Goal: Transaction & Acquisition: Book appointment/travel/reservation

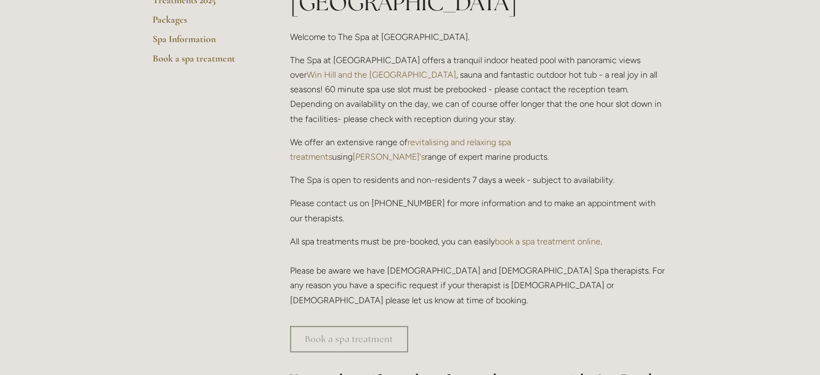
scroll to position [323, 0]
click at [527, 236] on link "book a spa treatment online" at bounding box center [548, 241] width 106 height 10
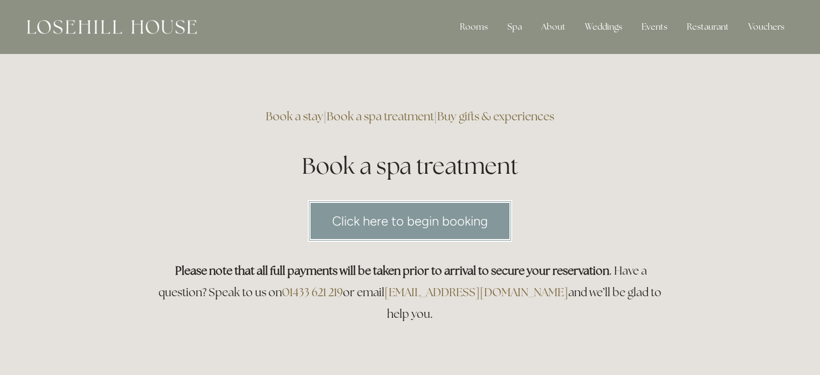
scroll to position [42, 0]
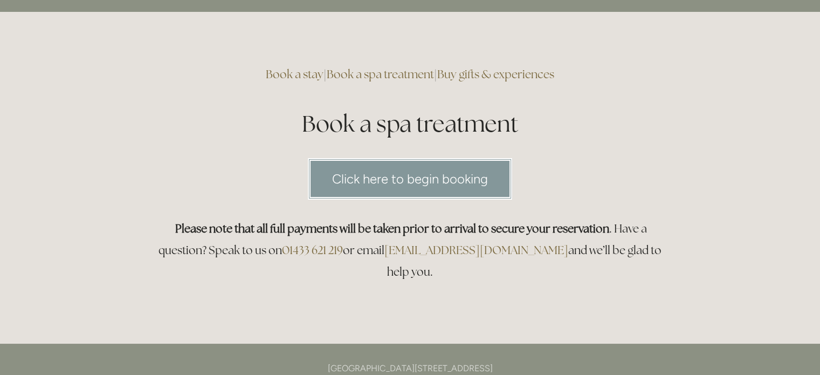
click at [420, 178] on link "Click here to begin booking" at bounding box center [410, 179] width 204 height 42
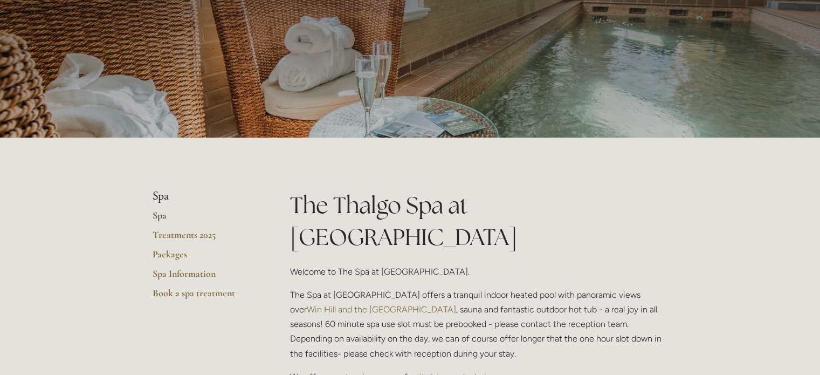
scroll to position [81, 0]
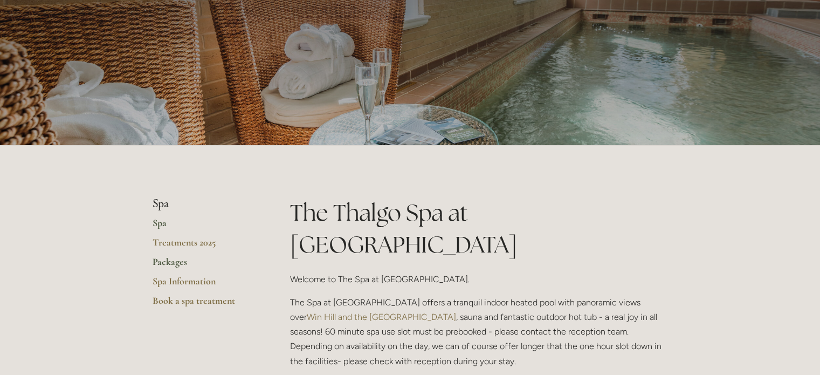
click at [178, 257] on link "Packages" at bounding box center [204, 265] width 103 height 19
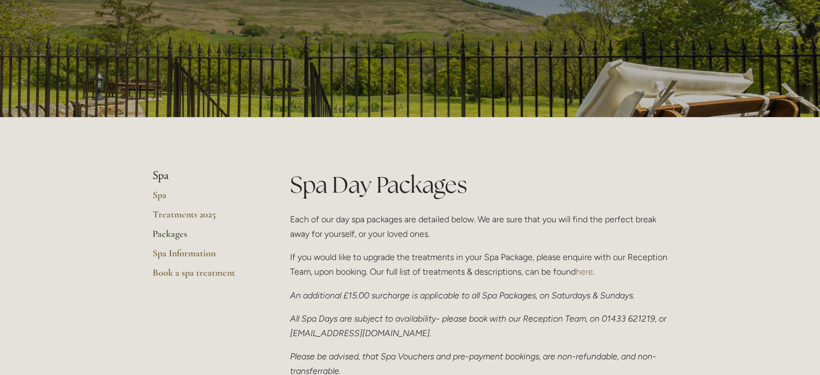
scroll to position [123, 0]
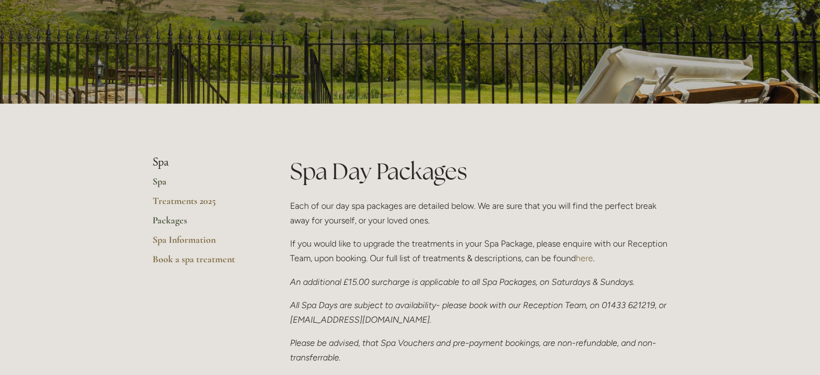
click at [162, 178] on link "Spa" at bounding box center [204, 184] width 103 height 19
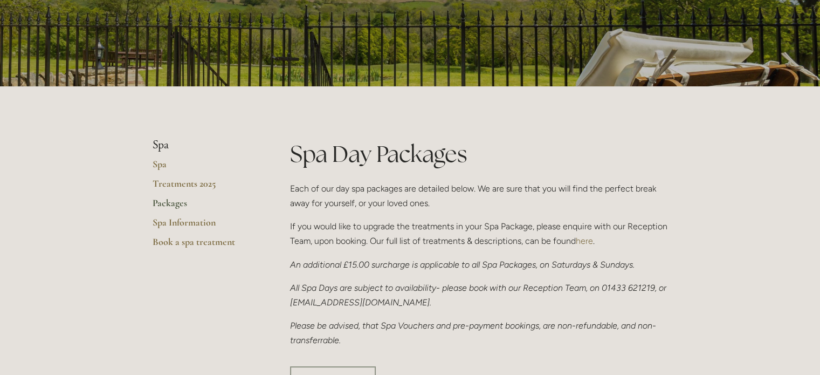
scroll to position [144, 0]
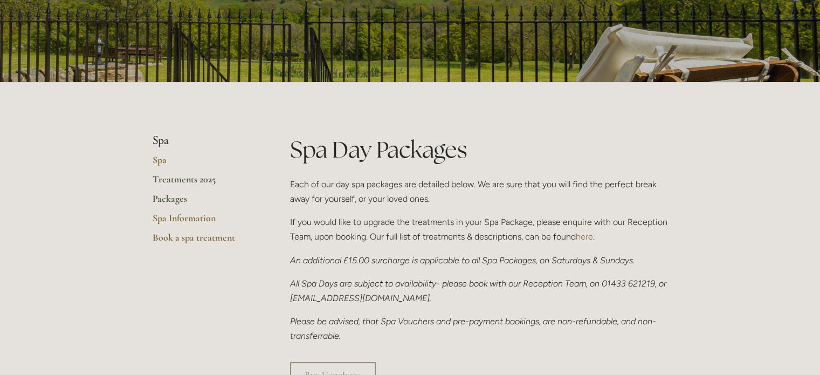
click at [205, 178] on link "Treatments 2025" at bounding box center [204, 182] width 103 height 19
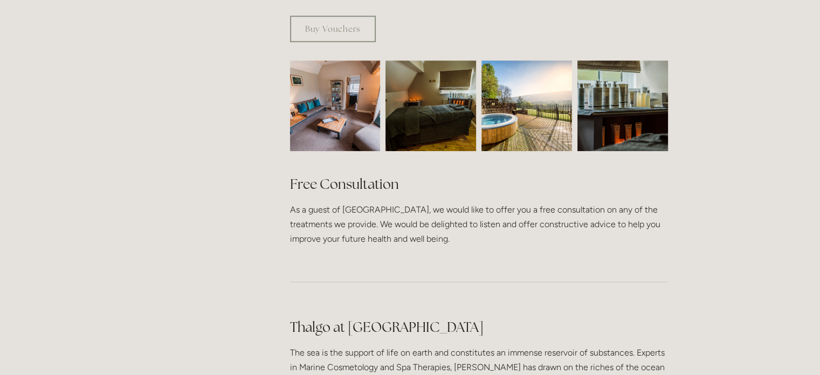
scroll to position [732, 0]
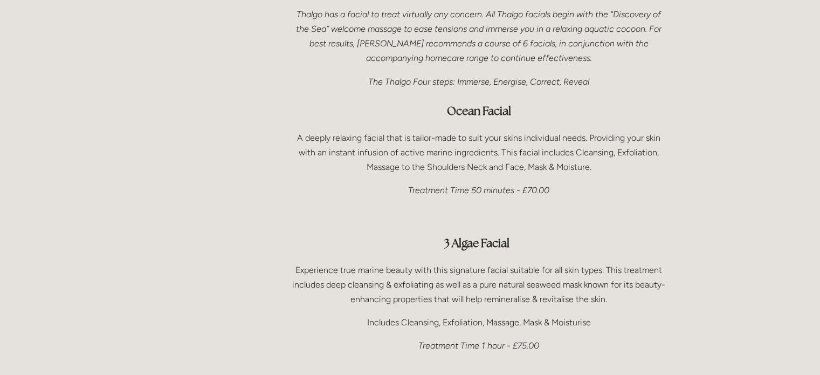
scroll to position [693, 0]
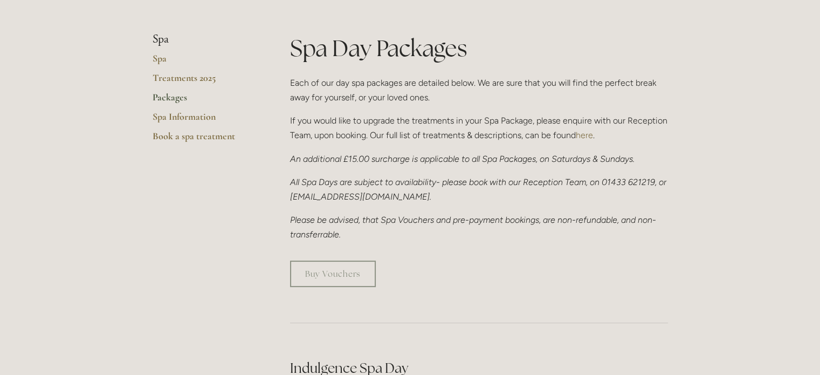
scroll to position [244, 0]
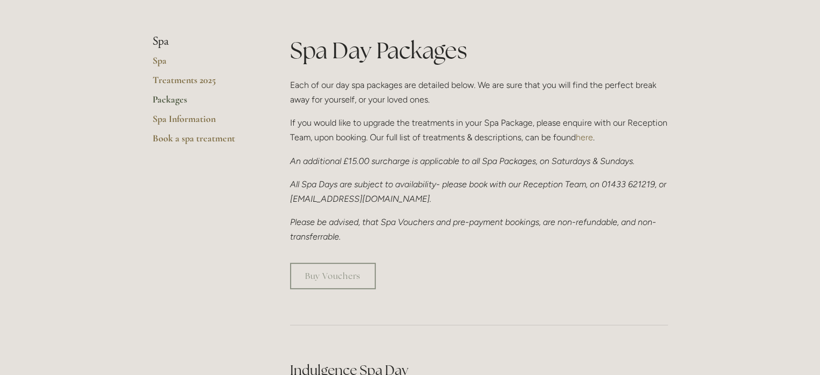
click at [587, 136] on link "here" at bounding box center [584, 137] width 17 height 10
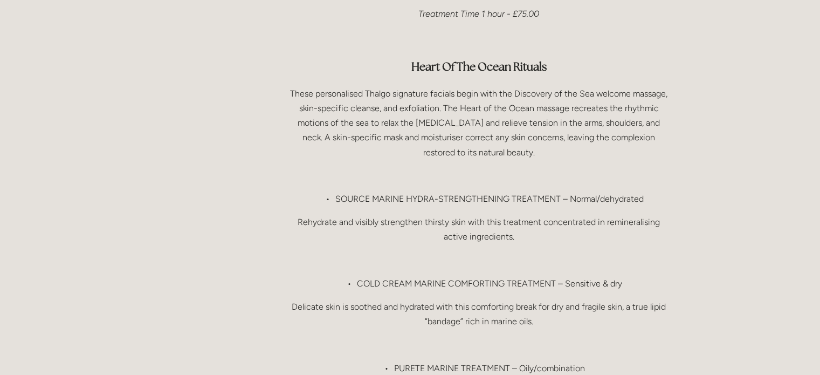
scroll to position [1072, 0]
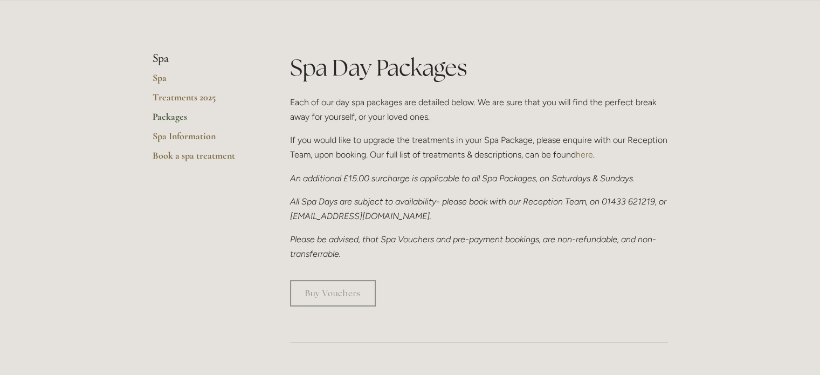
scroll to position [226, 0]
drag, startPoint x: 393, startPoint y: 219, endPoint x: 300, endPoint y: 218, distance: 93.3
click at [300, 218] on em "All Spa Days are subject to availability- please book with our Reception Team, …" at bounding box center [479, 208] width 378 height 25
copy em "[EMAIL_ADDRESS][DOMAIN_NAME]"
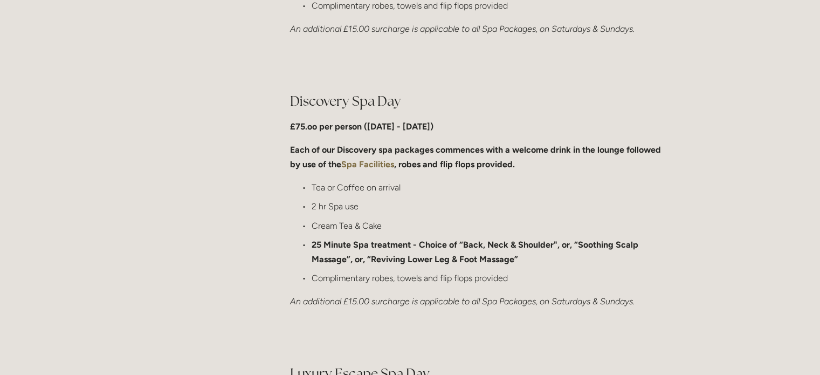
scroll to position [784, 0]
